Goal: Obtain resource: Download file/media

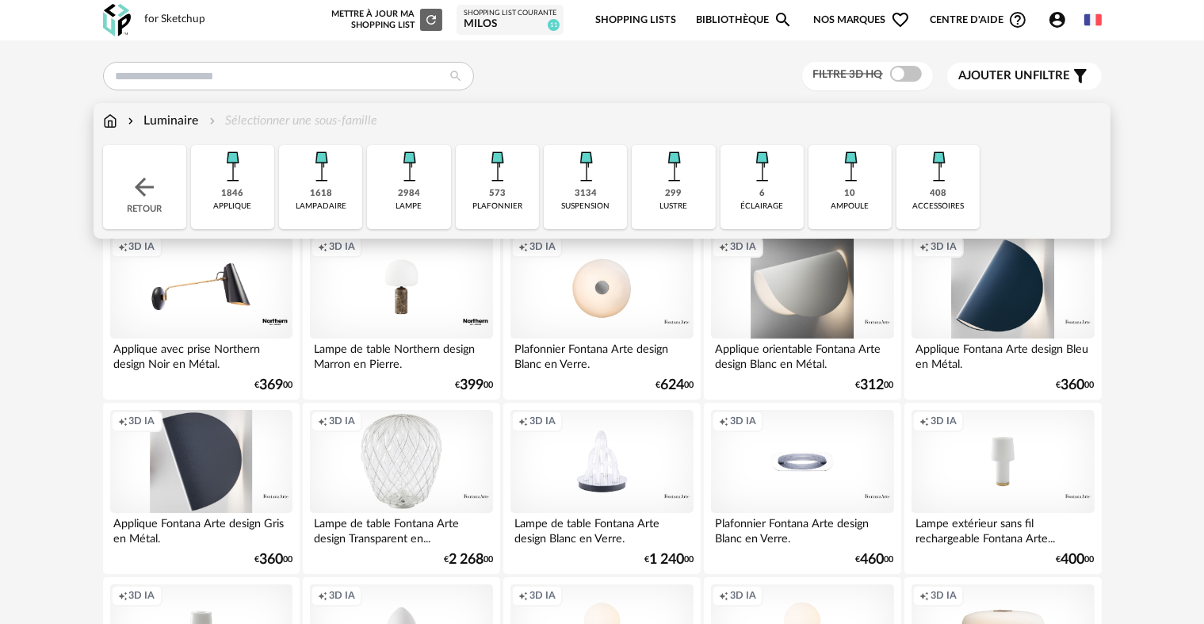
click at [582, 187] on img at bounding box center [585, 166] width 43 height 43
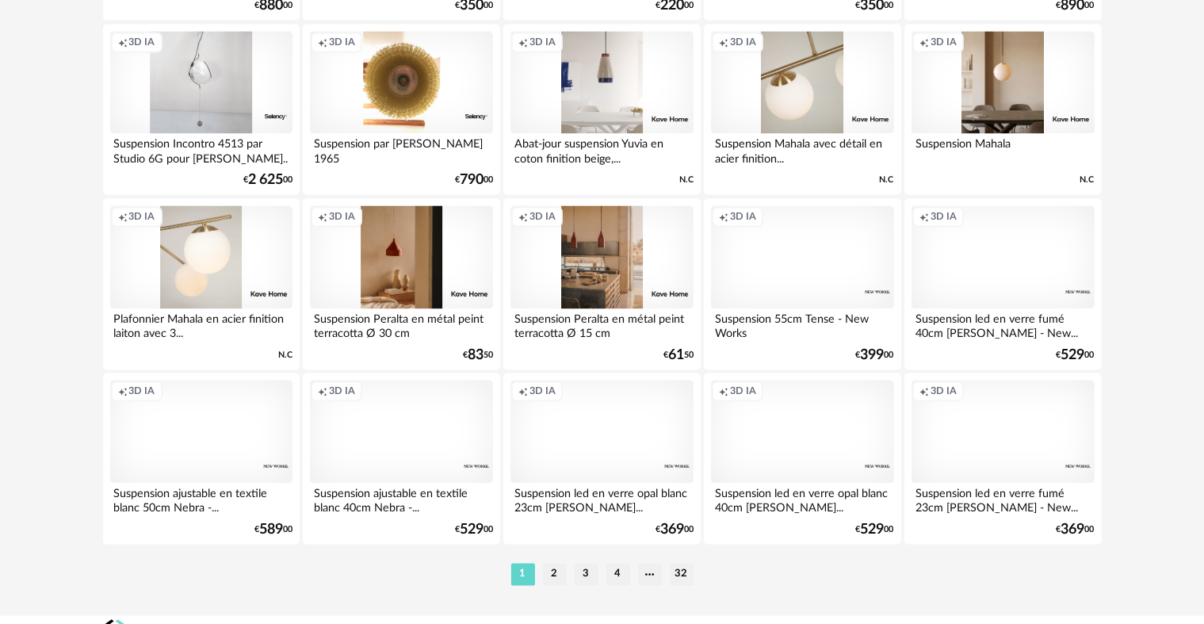
scroll to position [3197, 0]
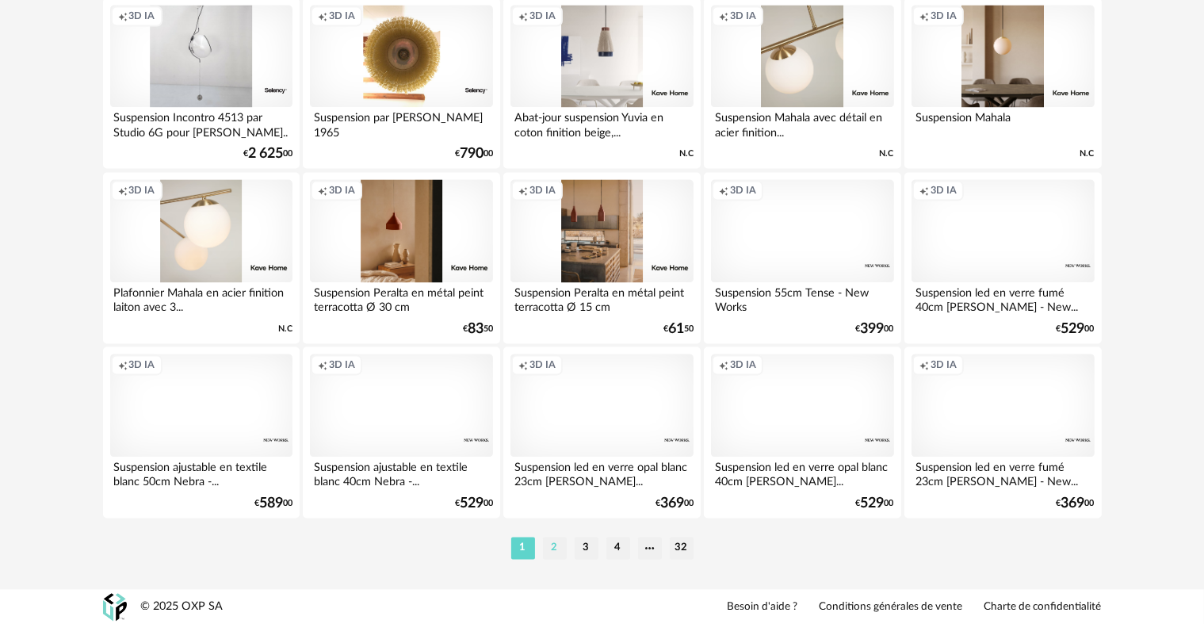
click at [552, 545] on li "2" at bounding box center [555, 548] width 24 height 22
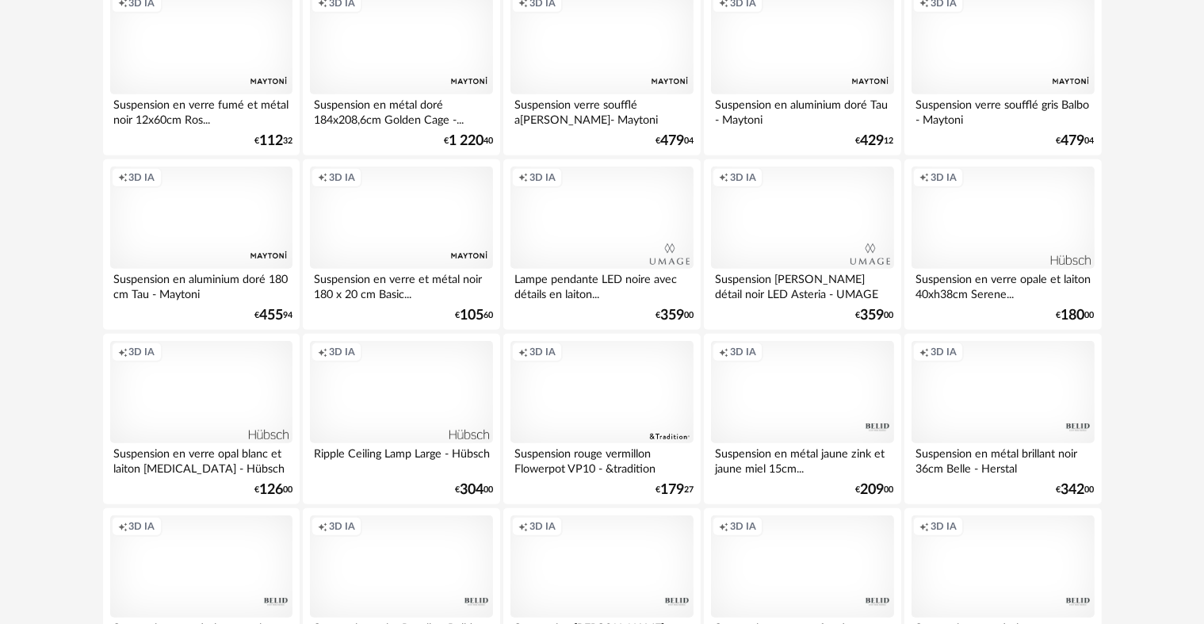
scroll to position [740, 0]
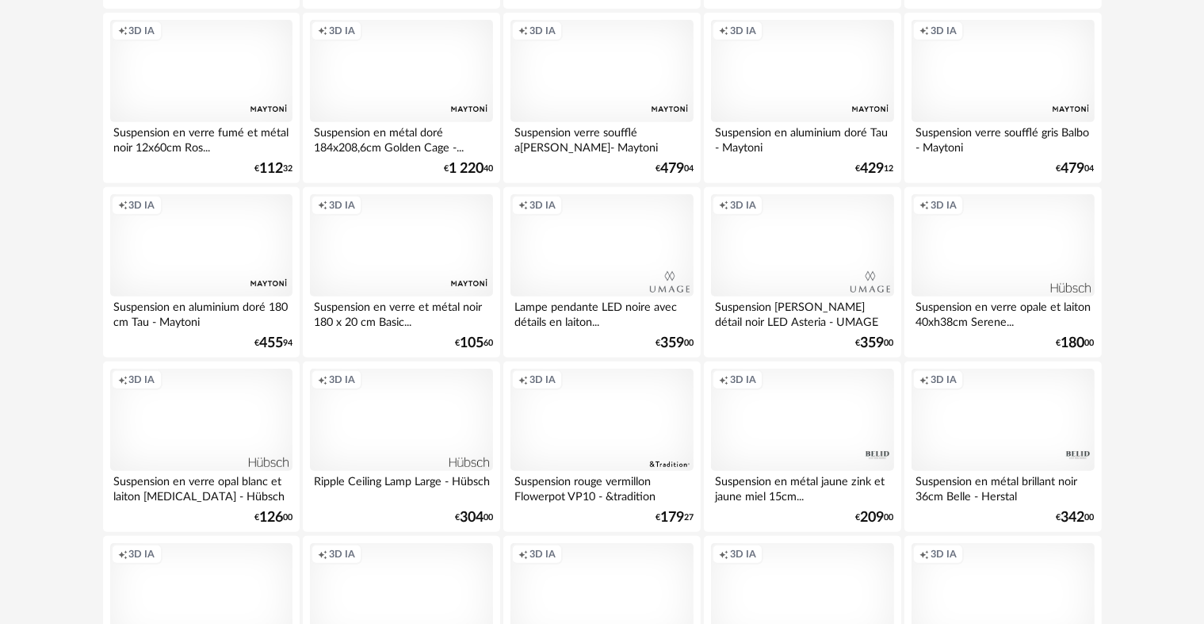
click at [216, 428] on div "Creation icon 3D IA" at bounding box center [201, 420] width 182 height 103
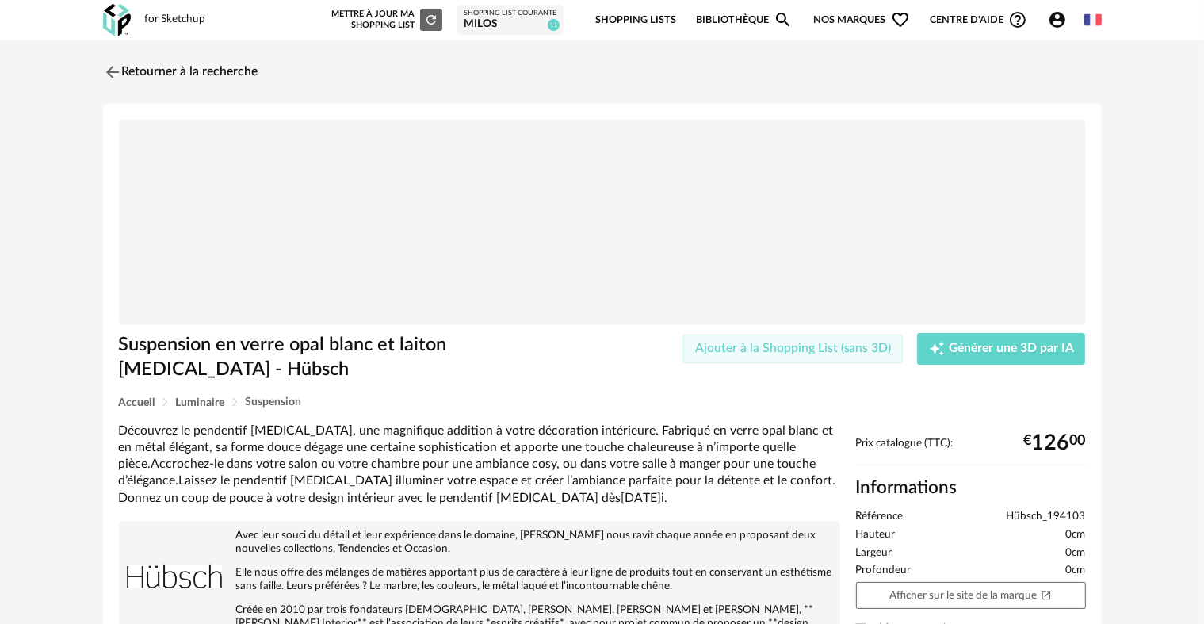
click at [814, 352] on span "Ajouter à la Shopping List (sans 3D)" at bounding box center [793, 348] width 197 height 13
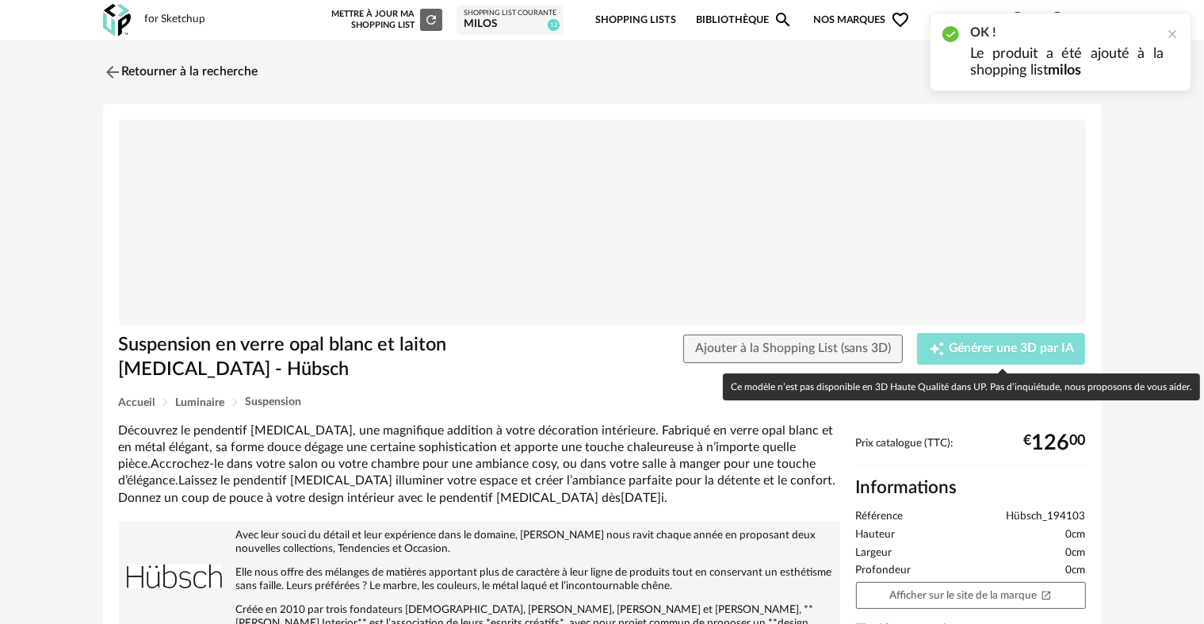
click at [1002, 348] on span "Générer une 3D par IA" at bounding box center [1011, 348] width 125 height 13
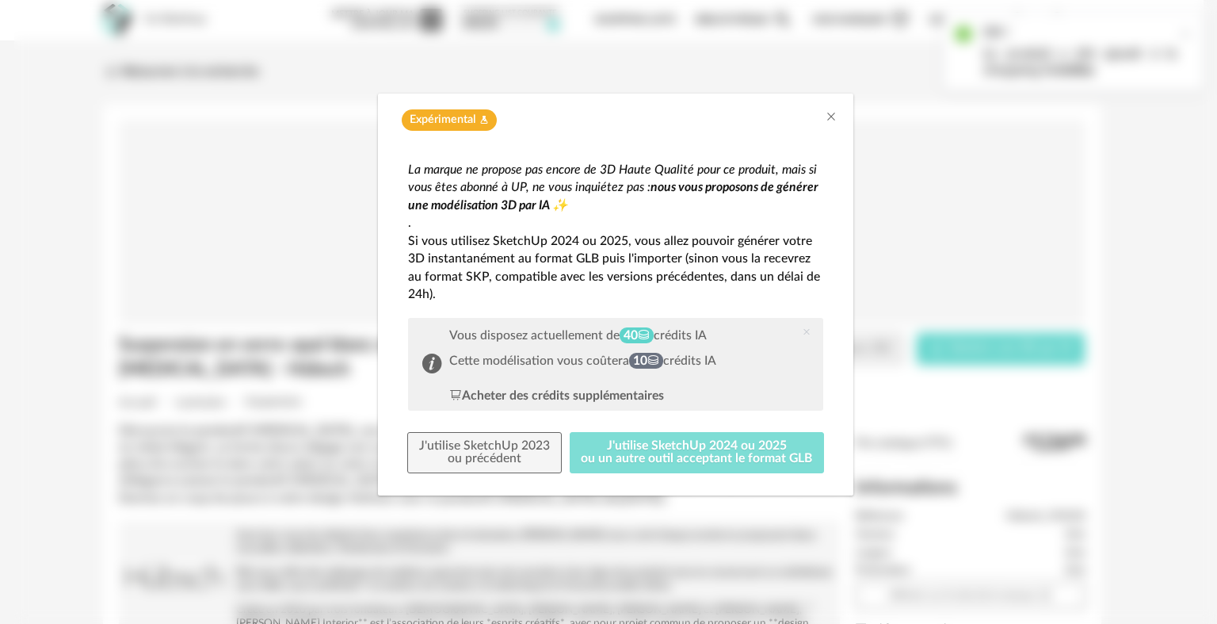
click at [640, 458] on button "J'utilise SketchUp 2024 ou 2025 ou un autre outil acceptant le format GLB" at bounding box center [697, 452] width 255 height 41
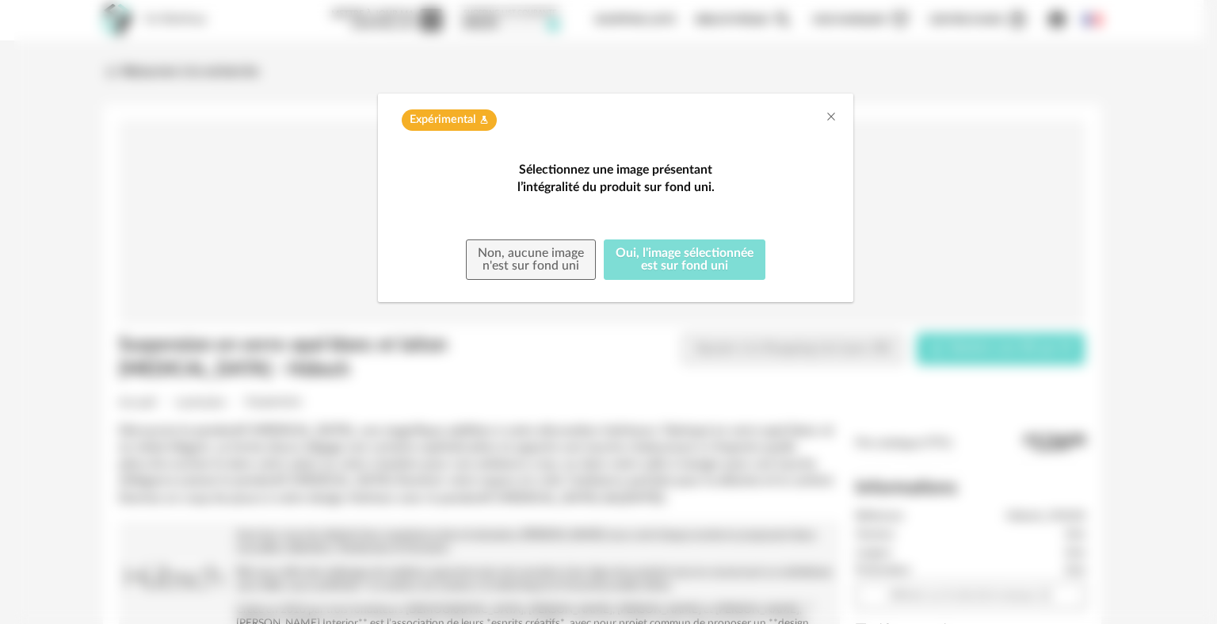
click at [703, 281] on button "Oui, l'image sélectionnée est sur fond uni" at bounding box center [685, 259] width 162 height 41
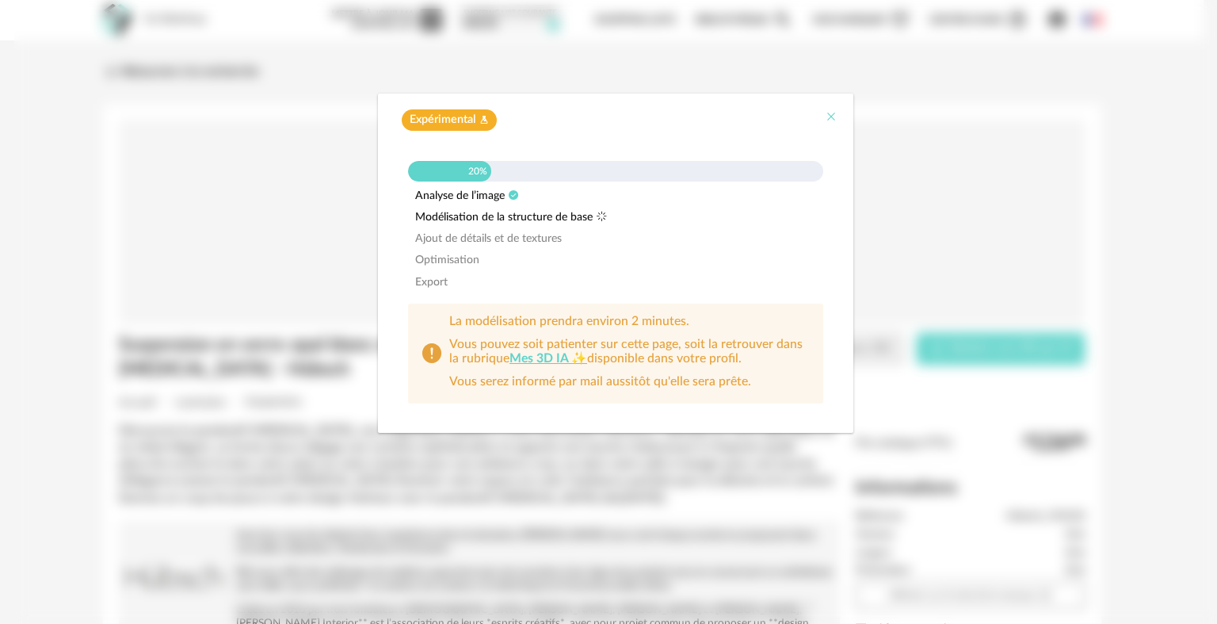
click at [833, 120] on icon "Close" at bounding box center [831, 116] width 13 height 13
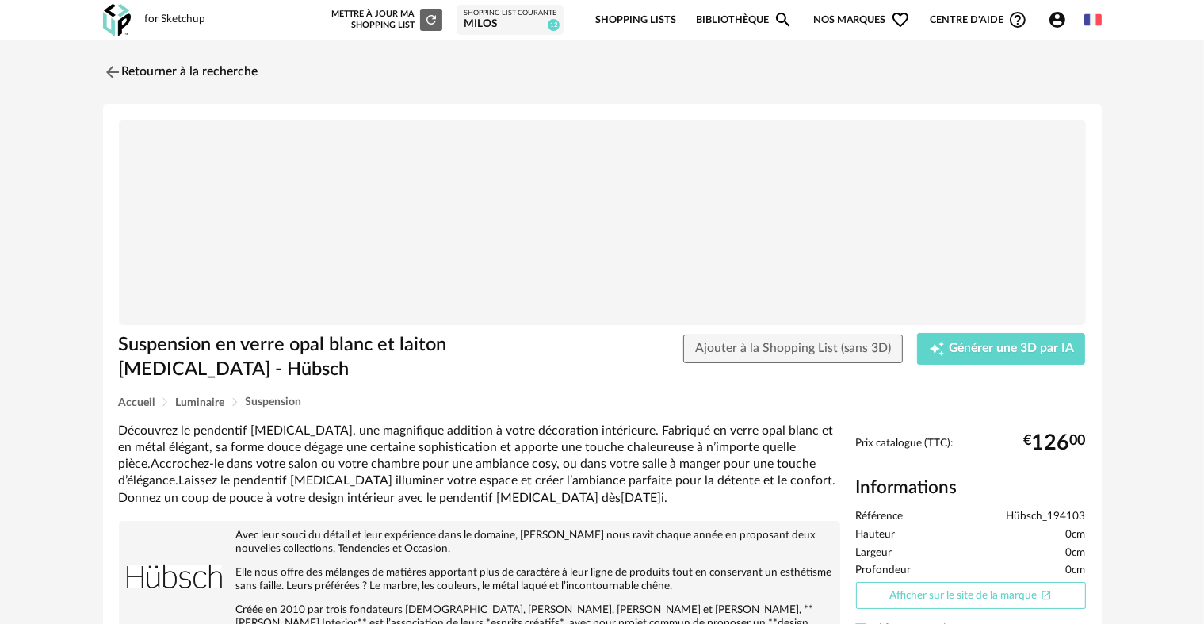
click at [973, 595] on link "Afficher sur le site de la marque Open In New icon" at bounding box center [971, 596] width 230 height 28
click at [1055, 22] on icon "Account Circle icon" at bounding box center [1057, 19] width 19 height 19
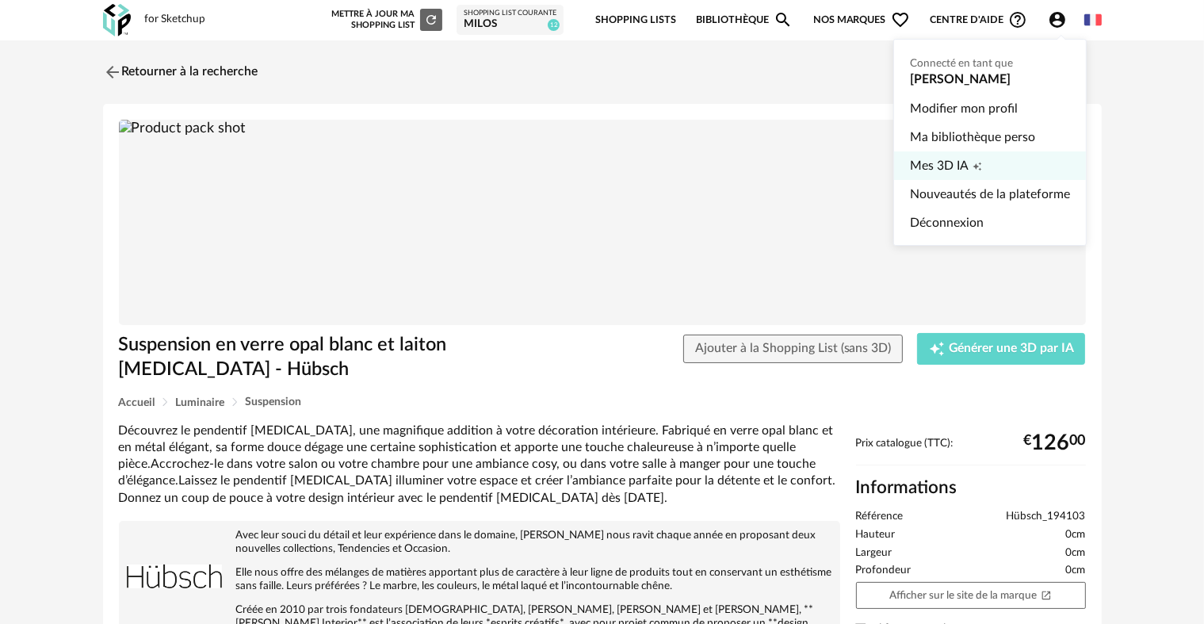
click at [988, 160] on link "Mes 3D IA Creation icon" at bounding box center [990, 165] width 160 height 29
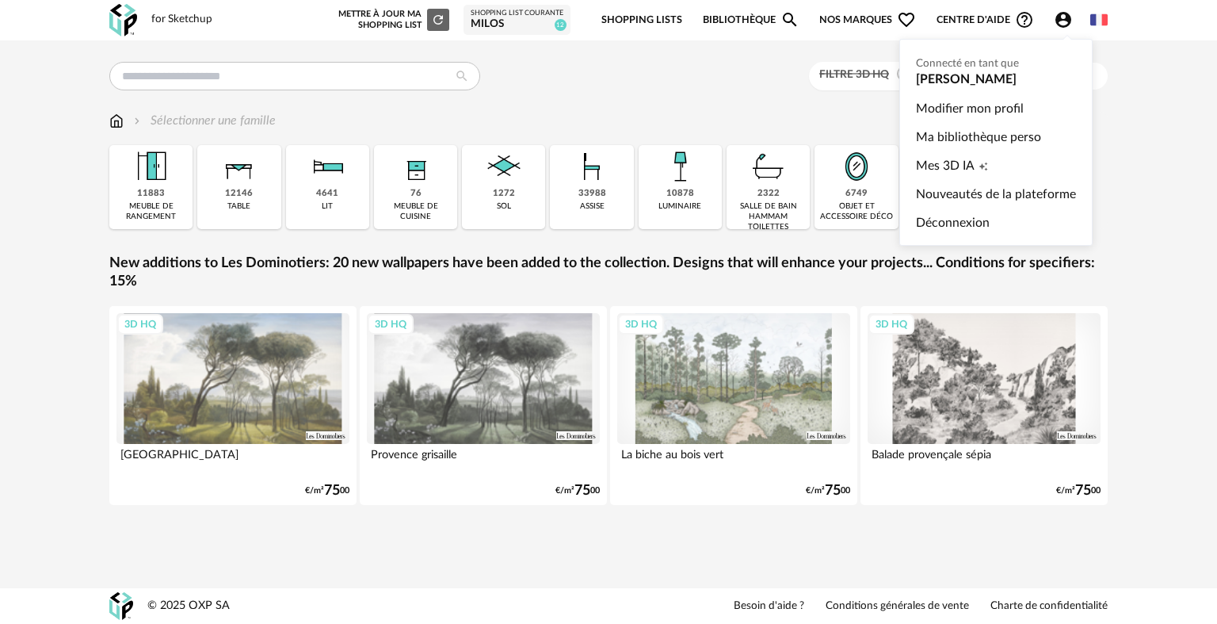
click at [1055, 22] on icon "Account Circle icon" at bounding box center [1063, 19] width 19 height 19
click at [994, 165] on link "Mes 3D IA Creation icon" at bounding box center [996, 165] width 160 height 29
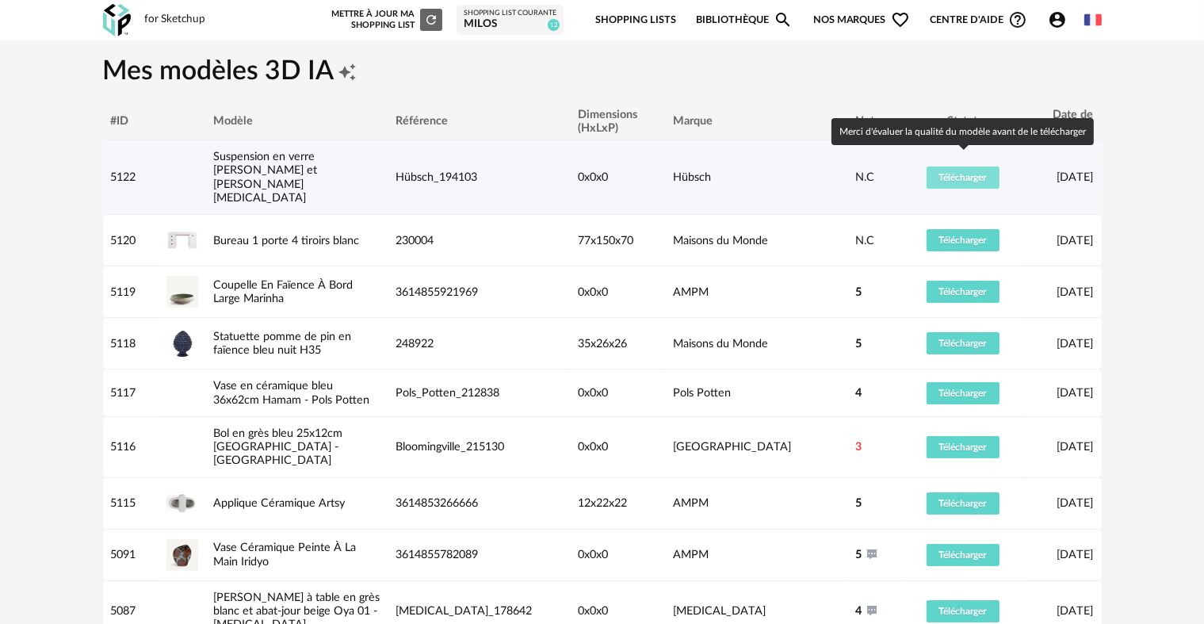
click at [957, 173] on span "Télécharger" at bounding box center [963, 178] width 48 height 10
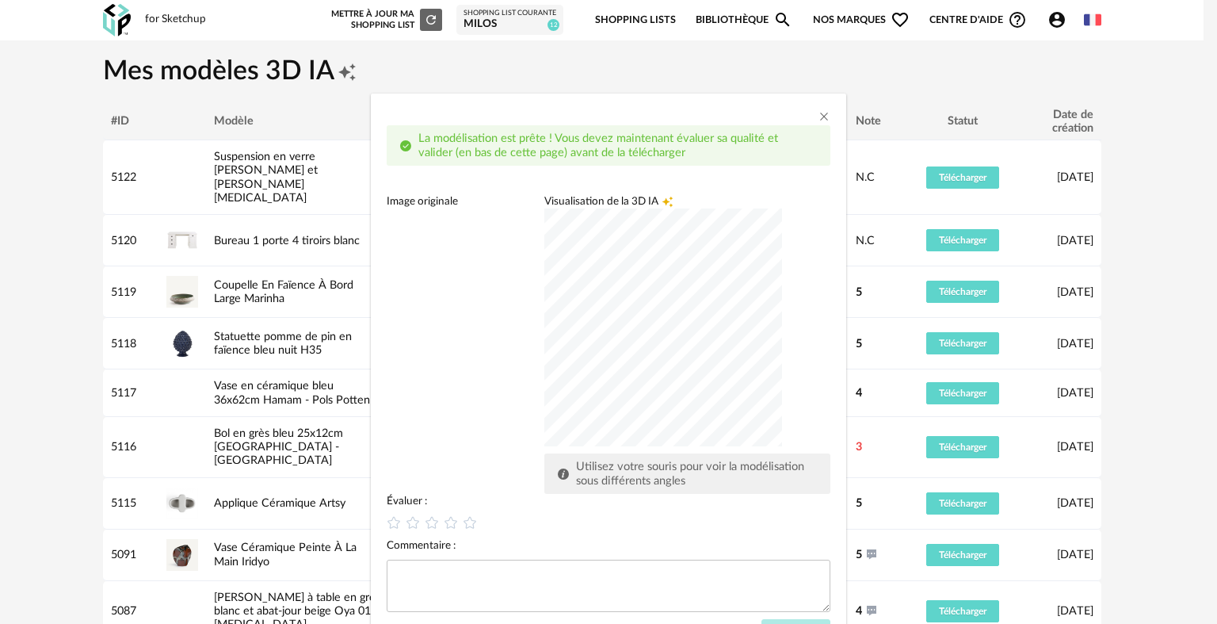
click at [662, 365] on div "dialog" at bounding box center [664, 327] width 238 height 238
click at [464, 523] on icon "dialog" at bounding box center [470, 522] width 17 height 17
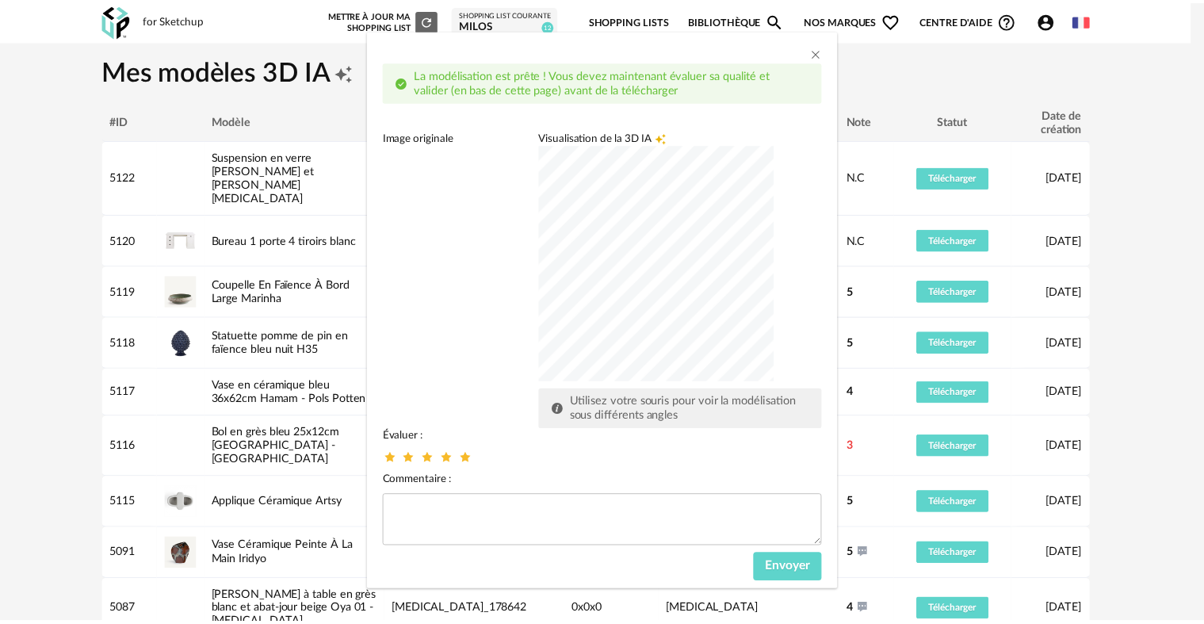
scroll to position [70, 0]
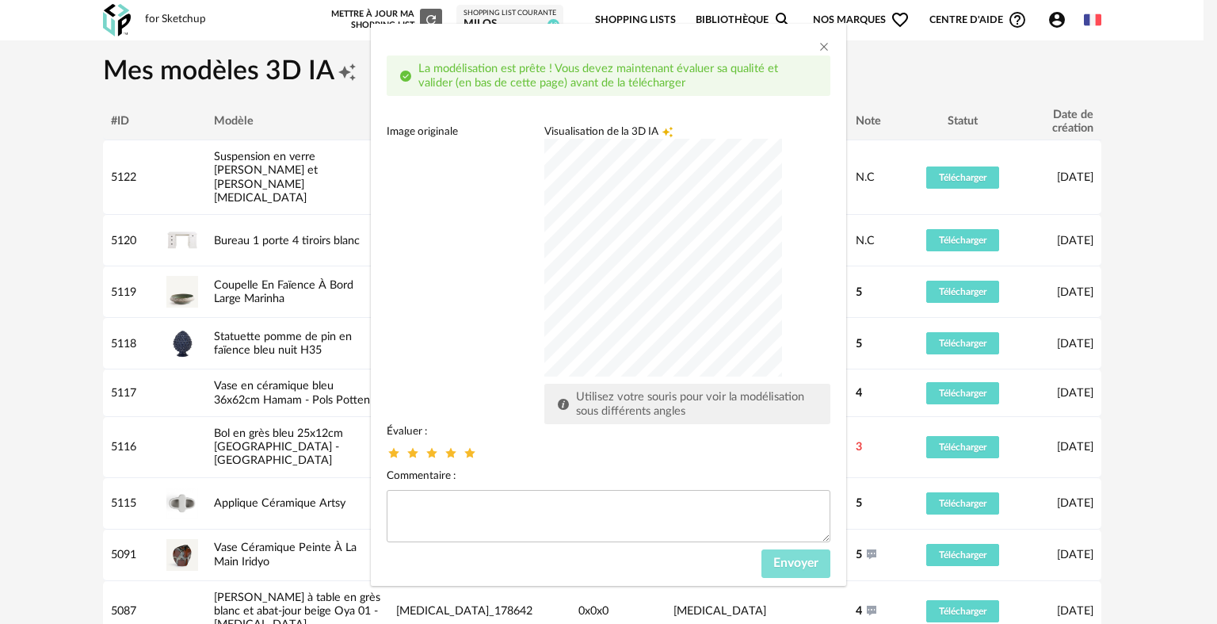
click at [777, 561] on span "Envoyer" at bounding box center [796, 562] width 45 height 13
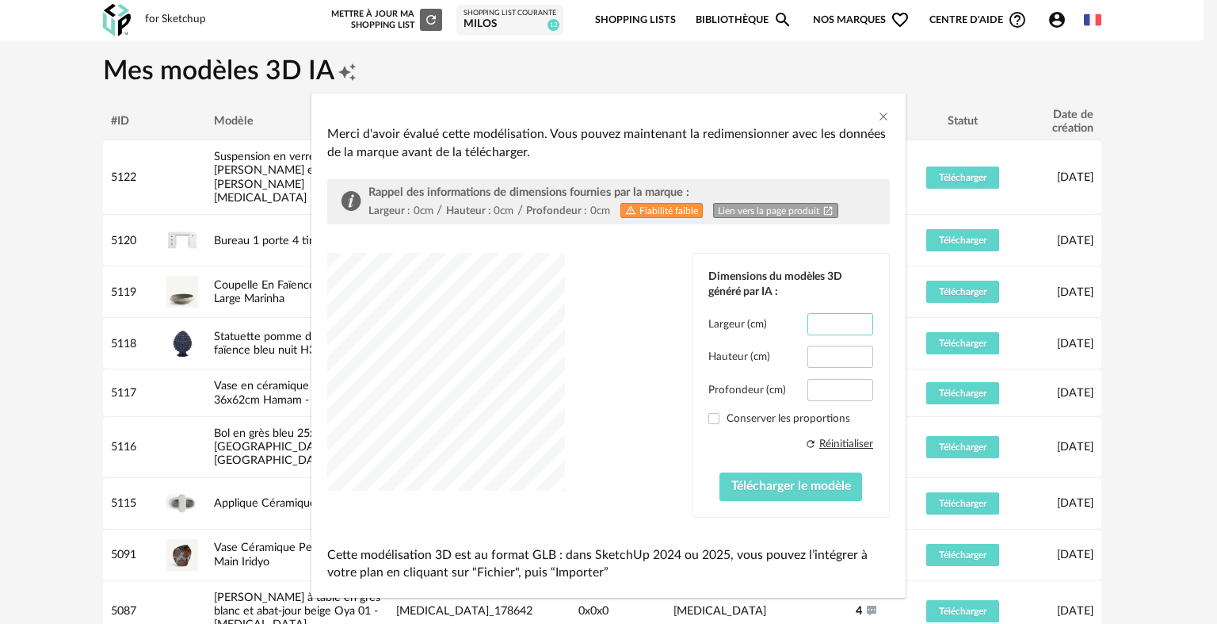
click at [832, 323] on input "*****" at bounding box center [841, 324] width 66 height 22
type input "**"
click at [839, 353] on input "*****" at bounding box center [841, 357] width 66 height 22
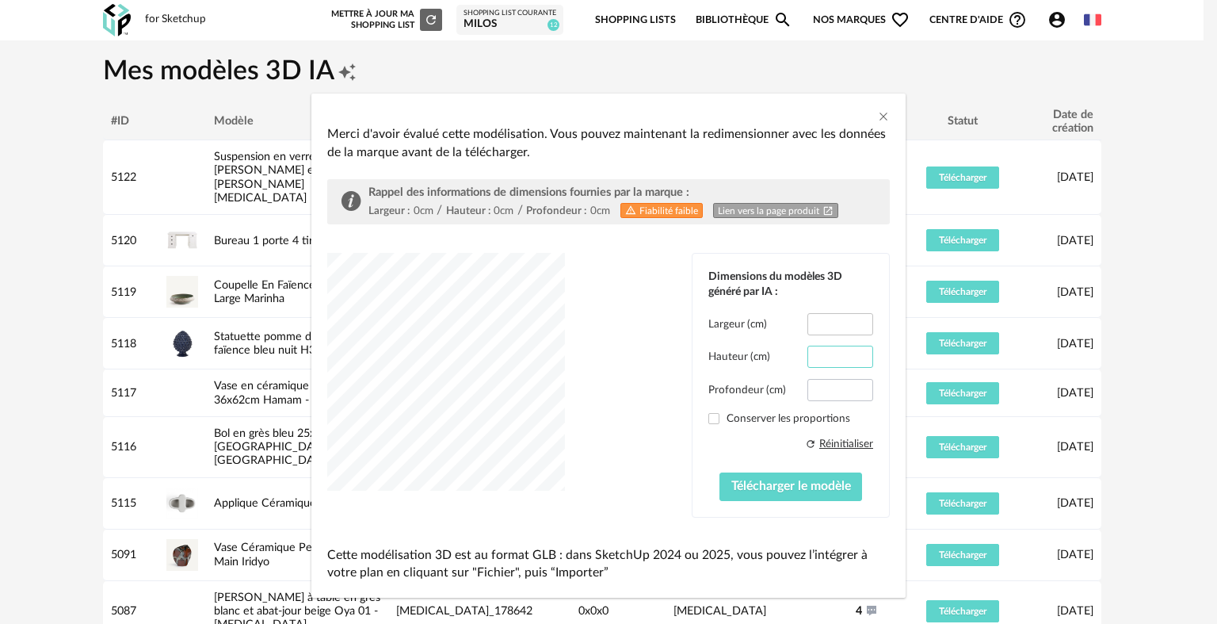
type input "**"
click at [831, 392] on input "*****" at bounding box center [841, 390] width 66 height 22
type input "**"
click at [761, 486] on span "Télécharger le modèle" at bounding box center [792, 486] width 120 height 13
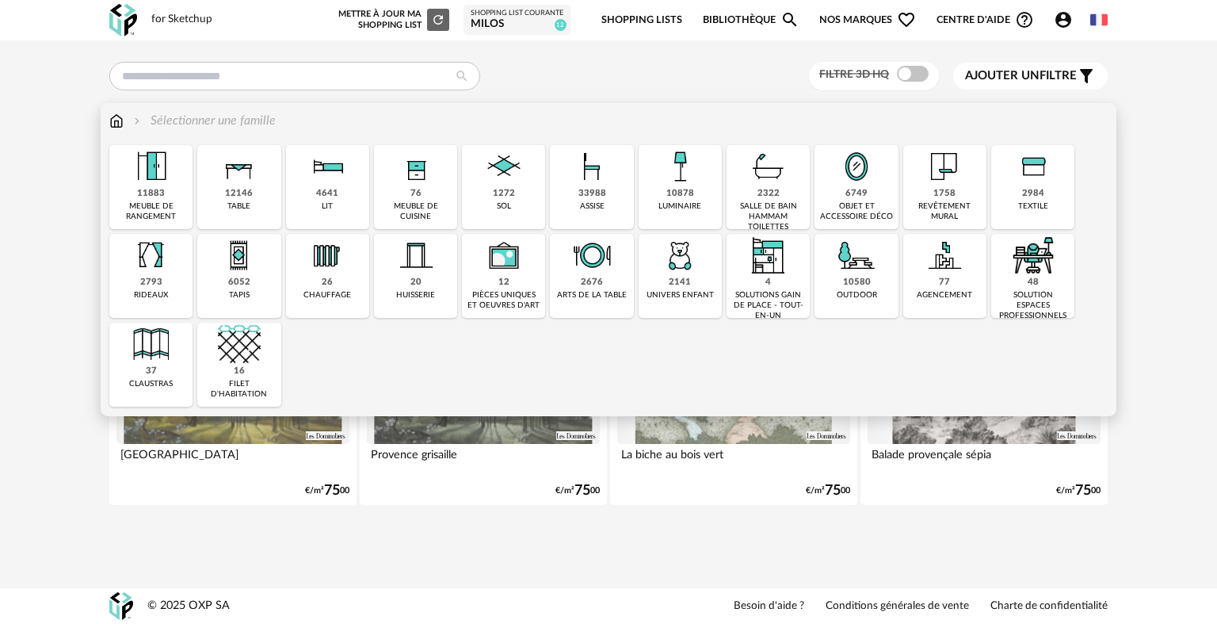
click at [782, 184] on img at bounding box center [768, 166] width 43 height 43
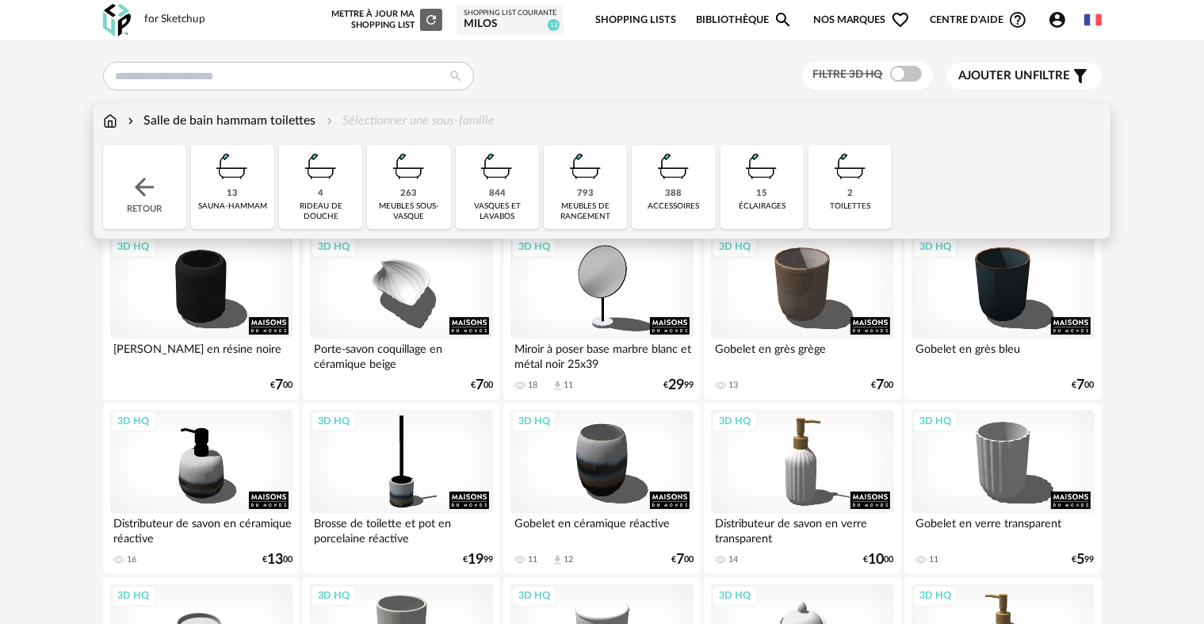
click at [675, 197] on div "388" at bounding box center [673, 194] width 17 height 12
click at [283, 120] on div "Salle de bain hammam toilettes" at bounding box center [220, 121] width 192 height 18
click at [502, 207] on div "vasques et lavabos" at bounding box center [498, 211] width 74 height 21
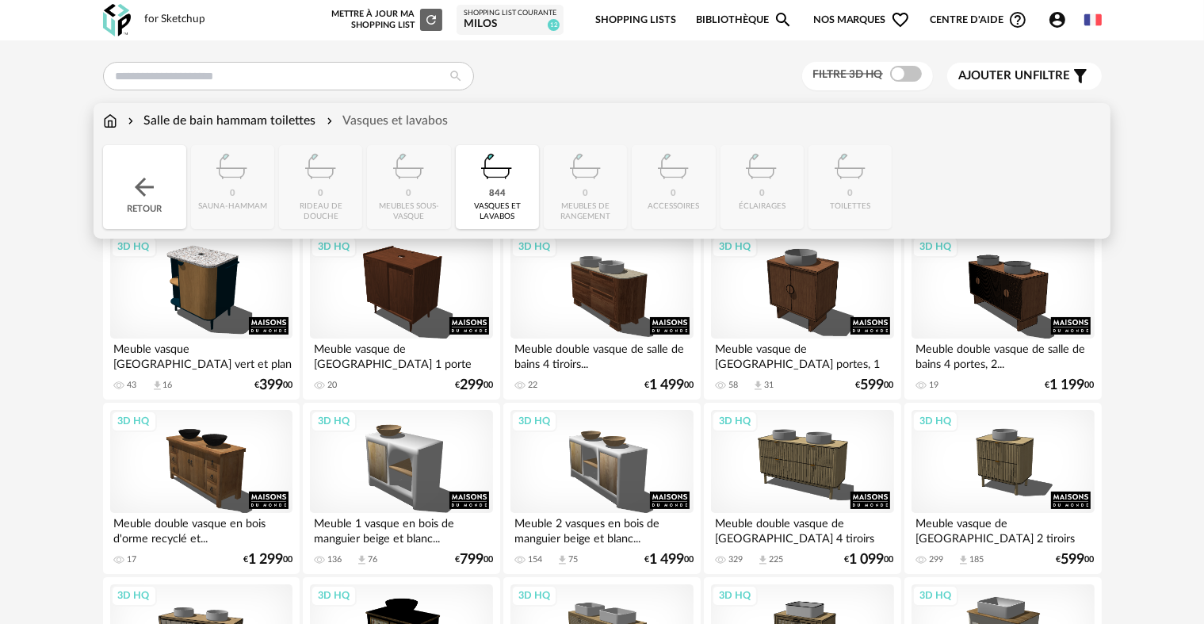
click at [210, 117] on div "Salle de bain hammam toilettes" at bounding box center [220, 121] width 192 height 18
